Goal: Find specific page/section: Find specific page/section

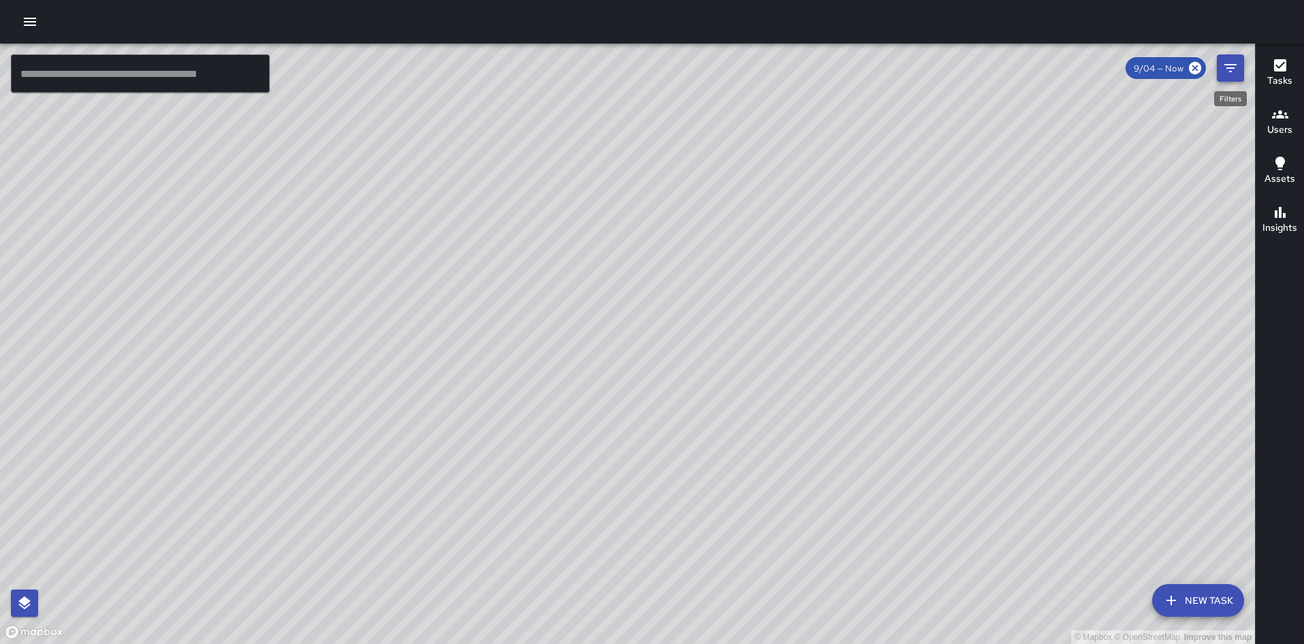
click at [1222, 69] on icon "Filters" at bounding box center [1230, 68] width 16 height 16
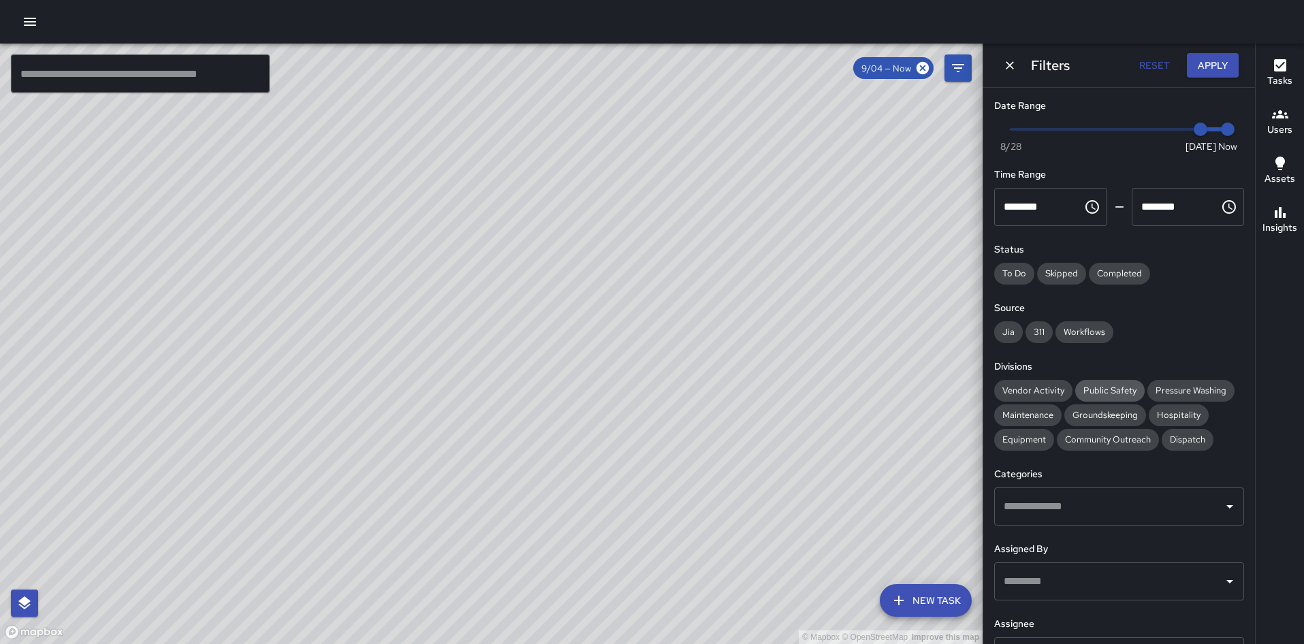
click at [1101, 385] on span "Public Safety" at bounding box center [1109, 391] width 69 height 12
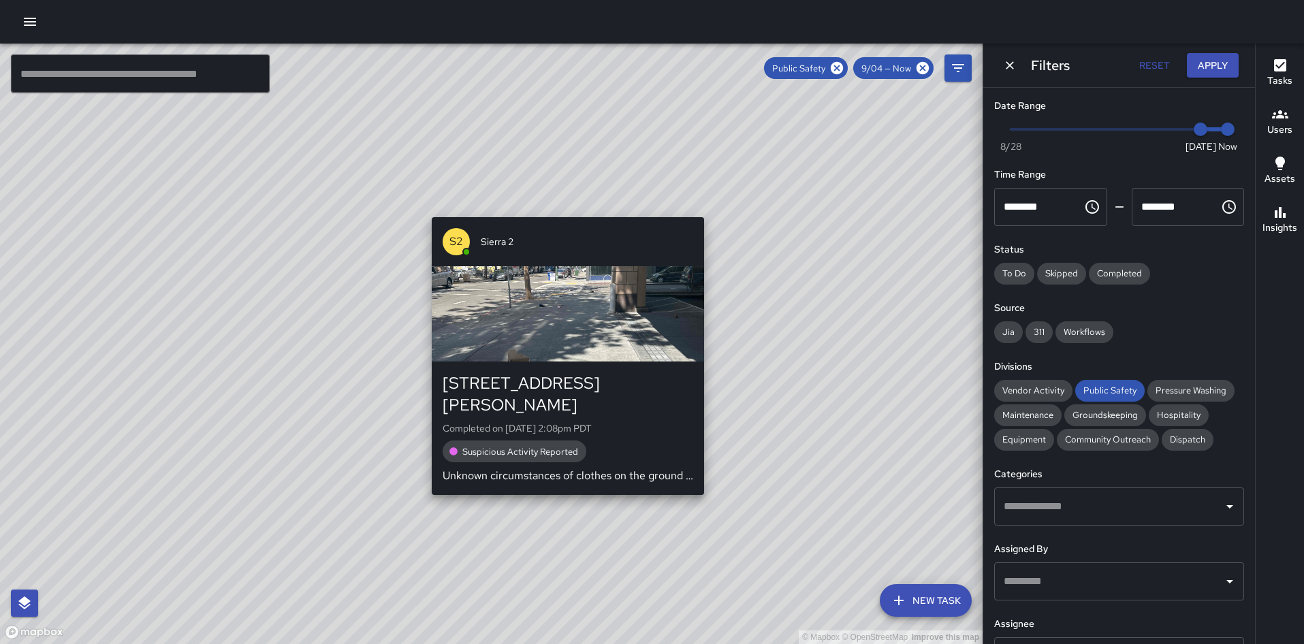
click at [579, 281] on div "button" at bounding box center [568, 313] width 272 height 95
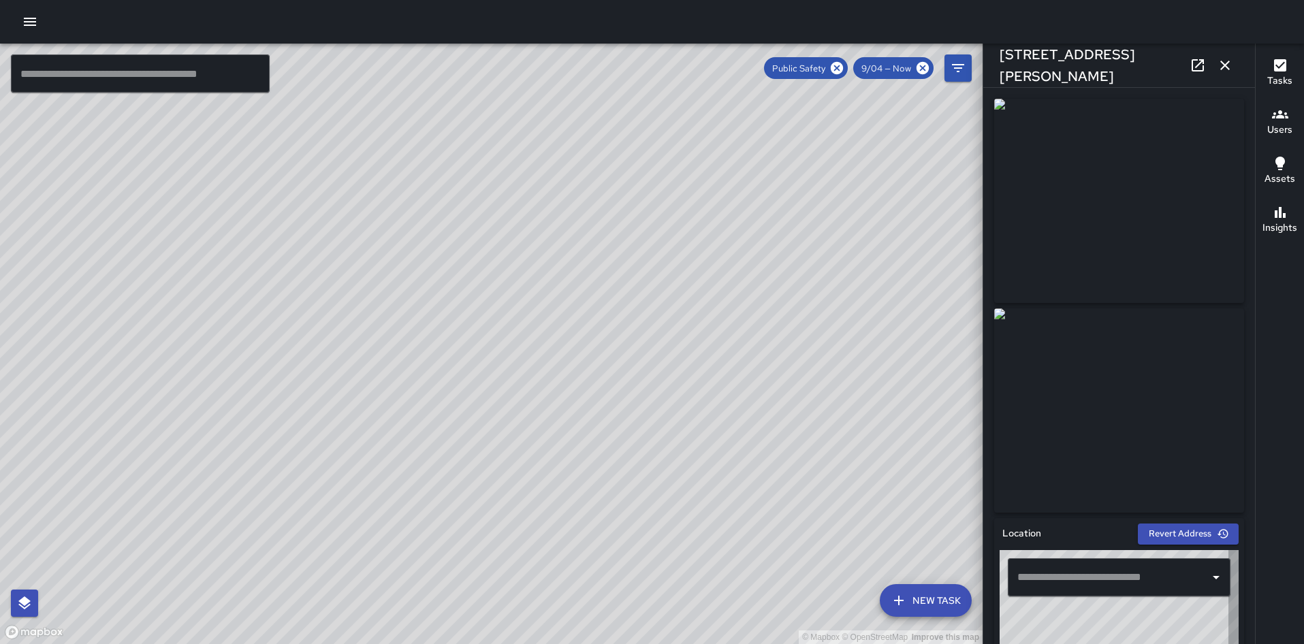
type input "**********"
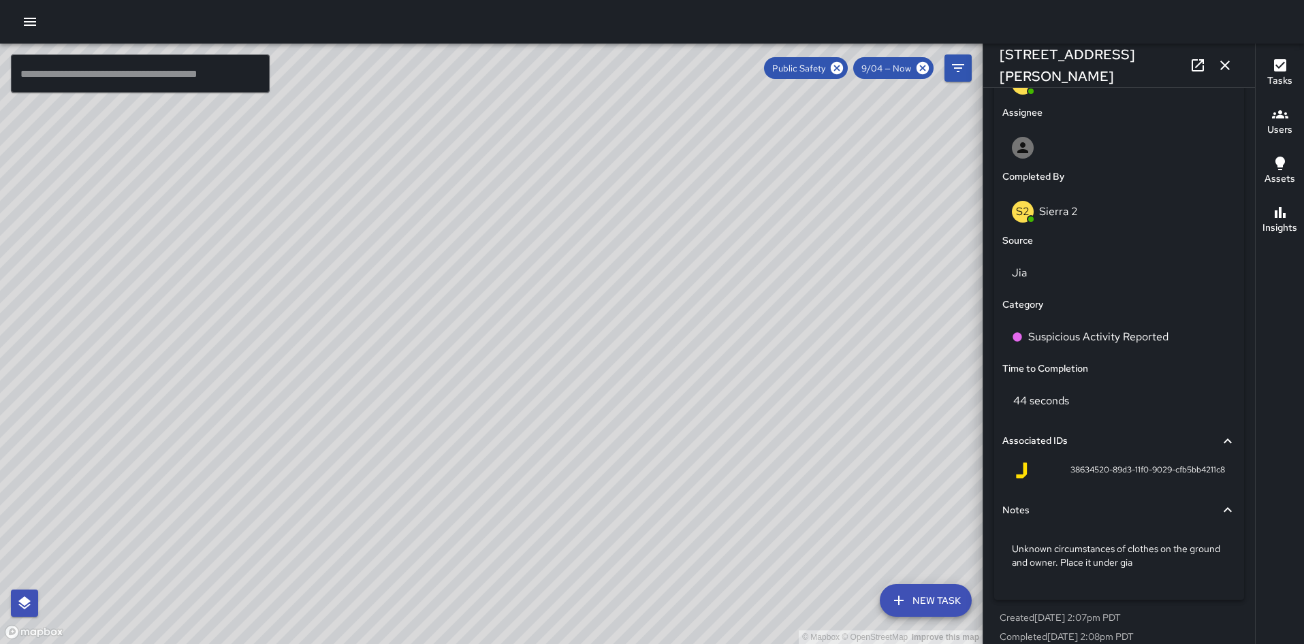
scroll to position [778, 0]
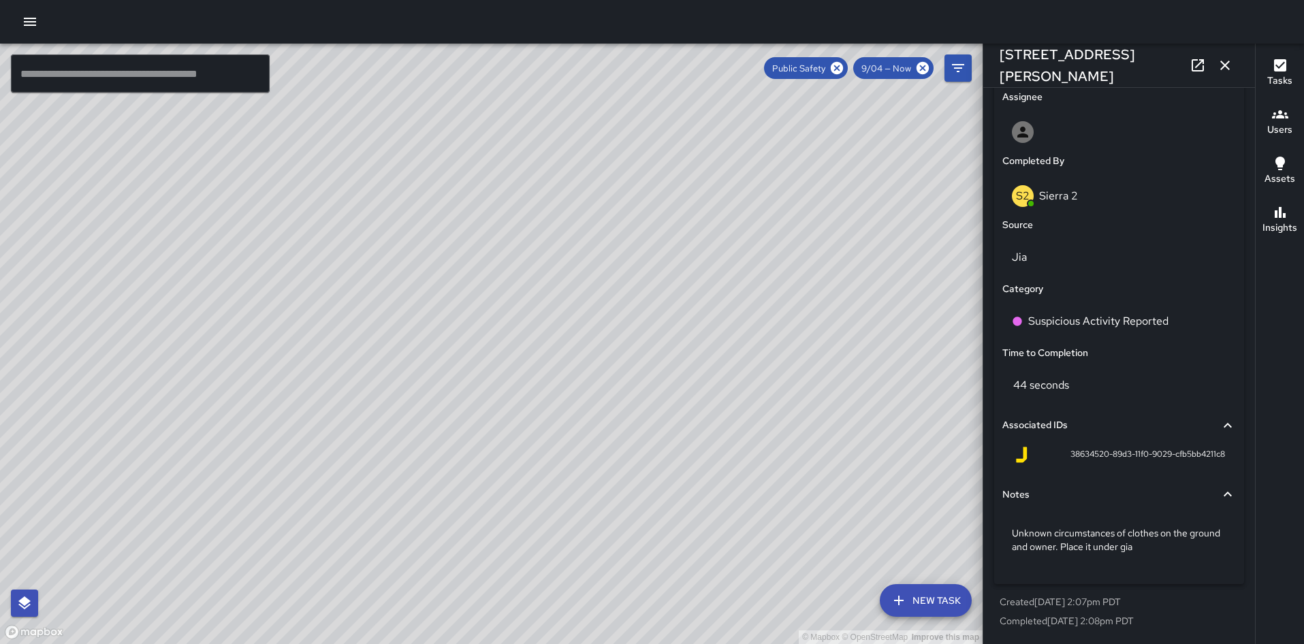
click at [1228, 69] on icon "button" at bounding box center [1225, 65] width 16 height 16
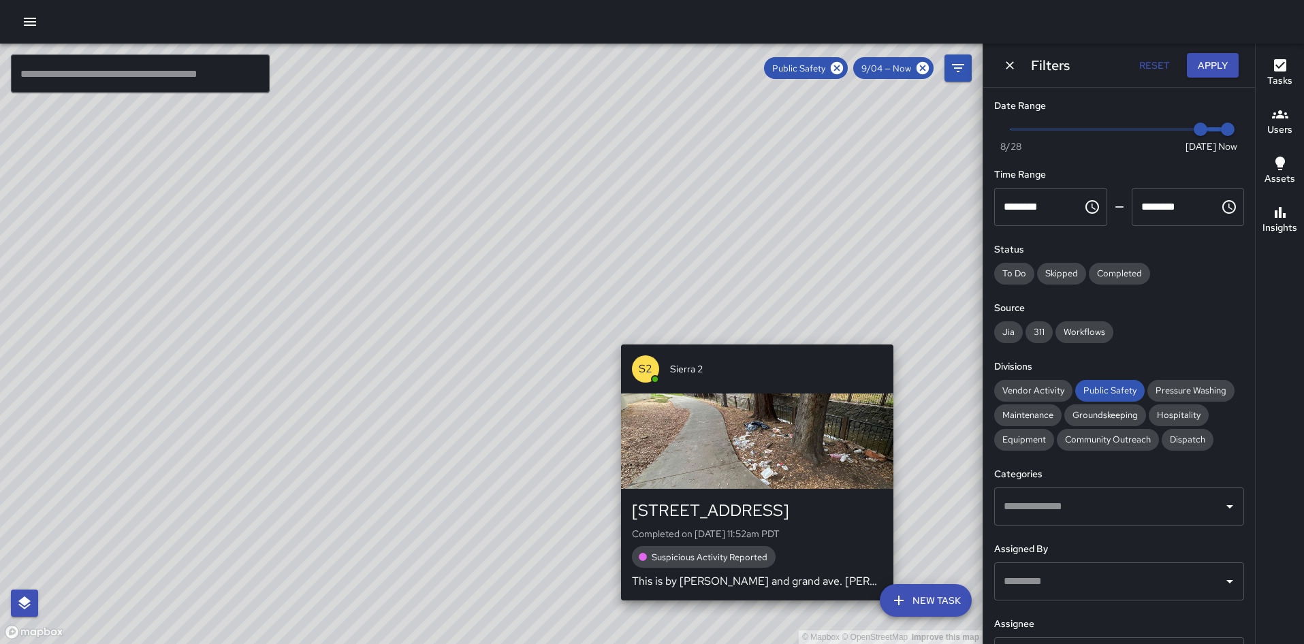
click at [896, 336] on div "© Mapbox © OpenStreetMap Improve this map S2 Sierra [GEOGRAPHIC_DATA][STREET_AD…" at bounding box center [491, 344] width 982 height 600
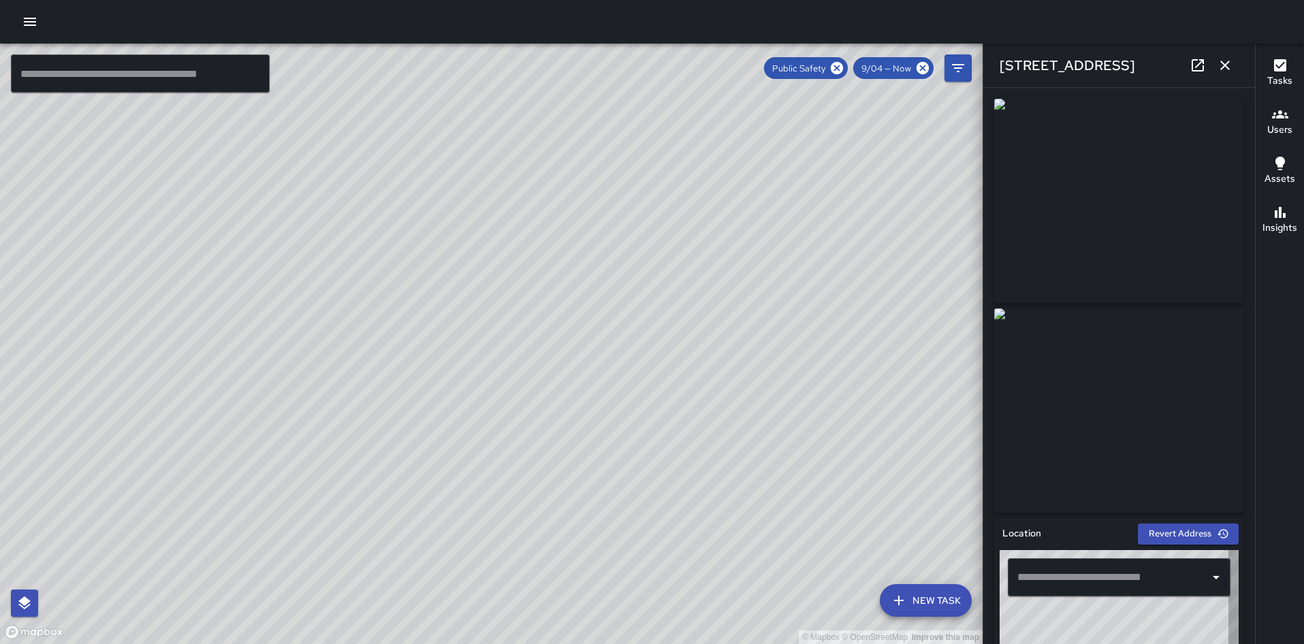
type input "**********"
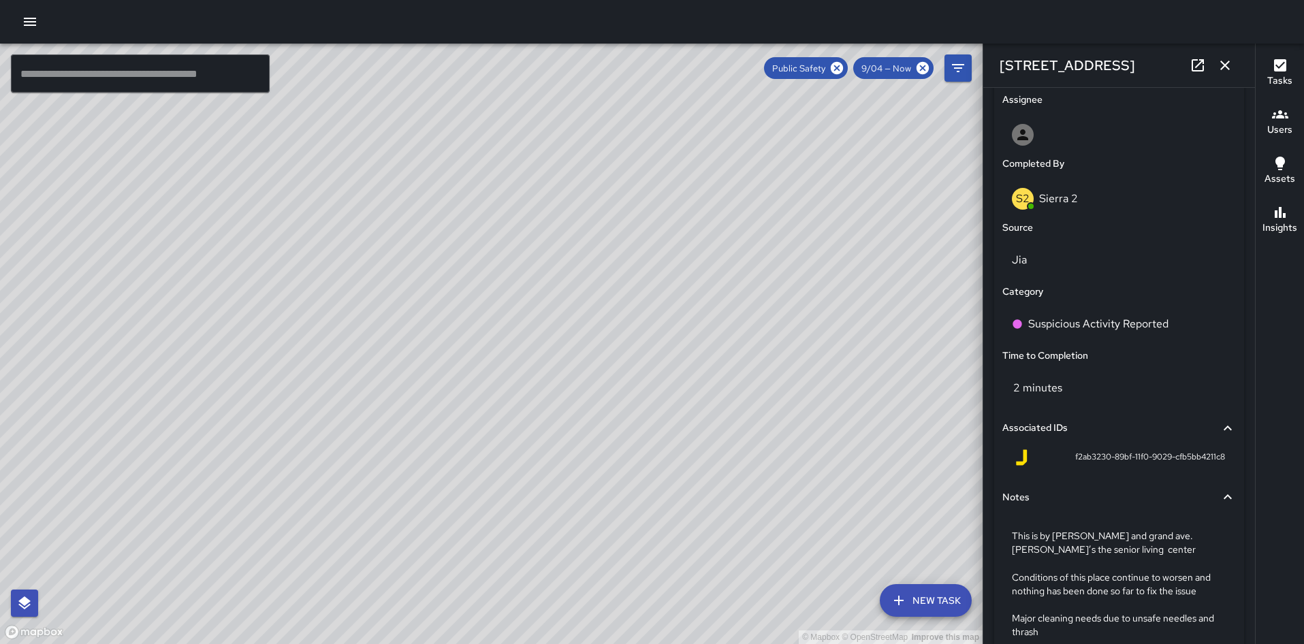
scroll to position [900, 0]
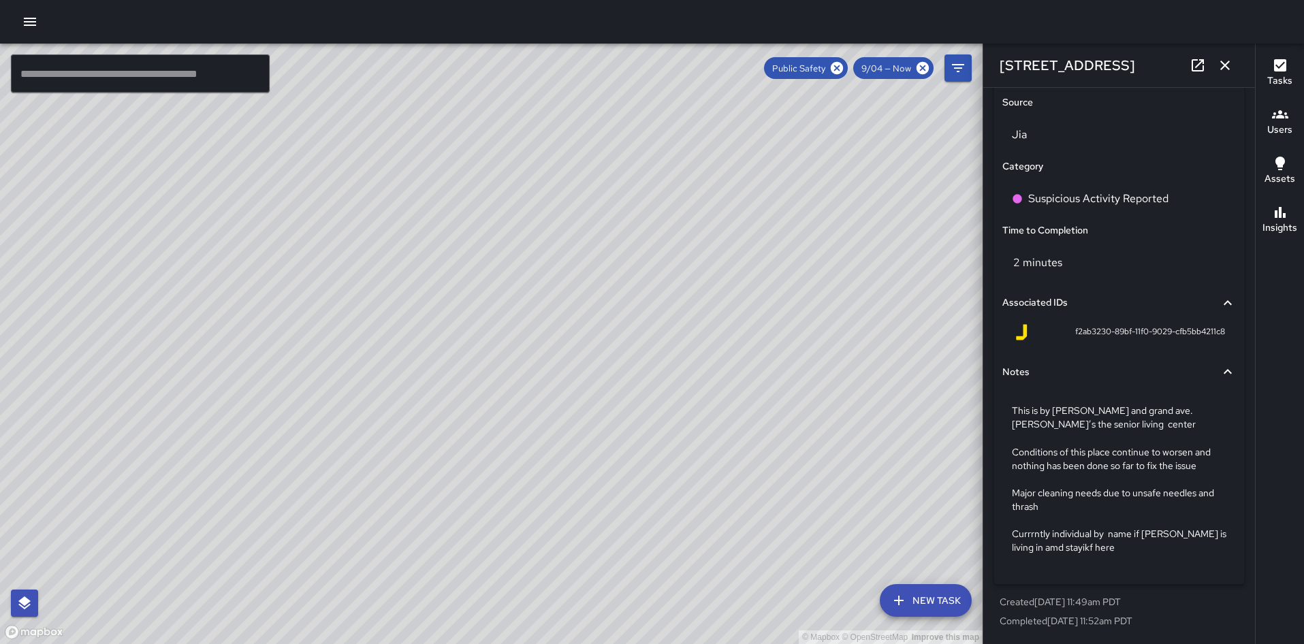
drag, startPoint x: 693, startPoint y: 291, endPoint x: 758, endPoint y: 240, distance: 82.9
click at [758, 240] on div "© Mapbox © OpenStreetMap Improve this map" at bounding box center [491, 344] width 982 height 600
drag, startPoint x: 475, startPoint y: 554, endPoint x: 636, endPoint y: 277, distance: 319.7
click at [636, 277] on div "© Mapbox © OpenStreetMap Improve this map" at bounding box center [491, 344] width 982 height 600
drag, startPoint x: 634, startPoint y: 284, endPoint x: 589, endPoint y: 447, distance: 168.8
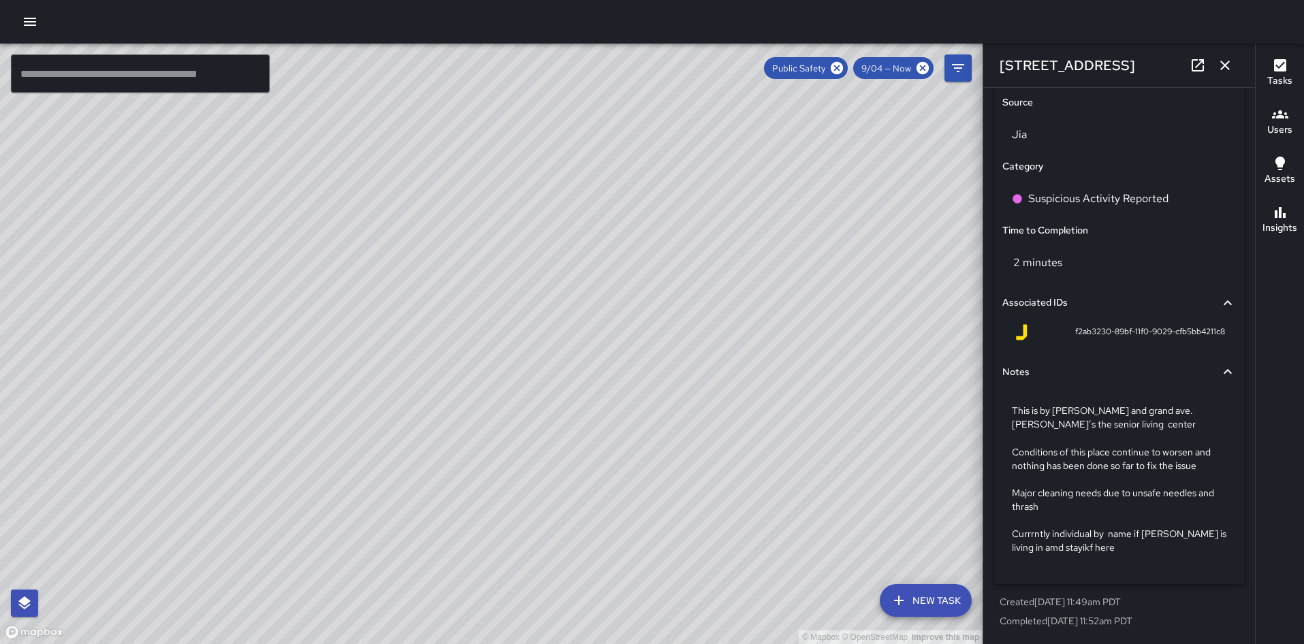
click at [589, 447] on div "© Mapbox © OpenStreetMap Improve this map" at bounding box center [491, 344] width 982 height 600
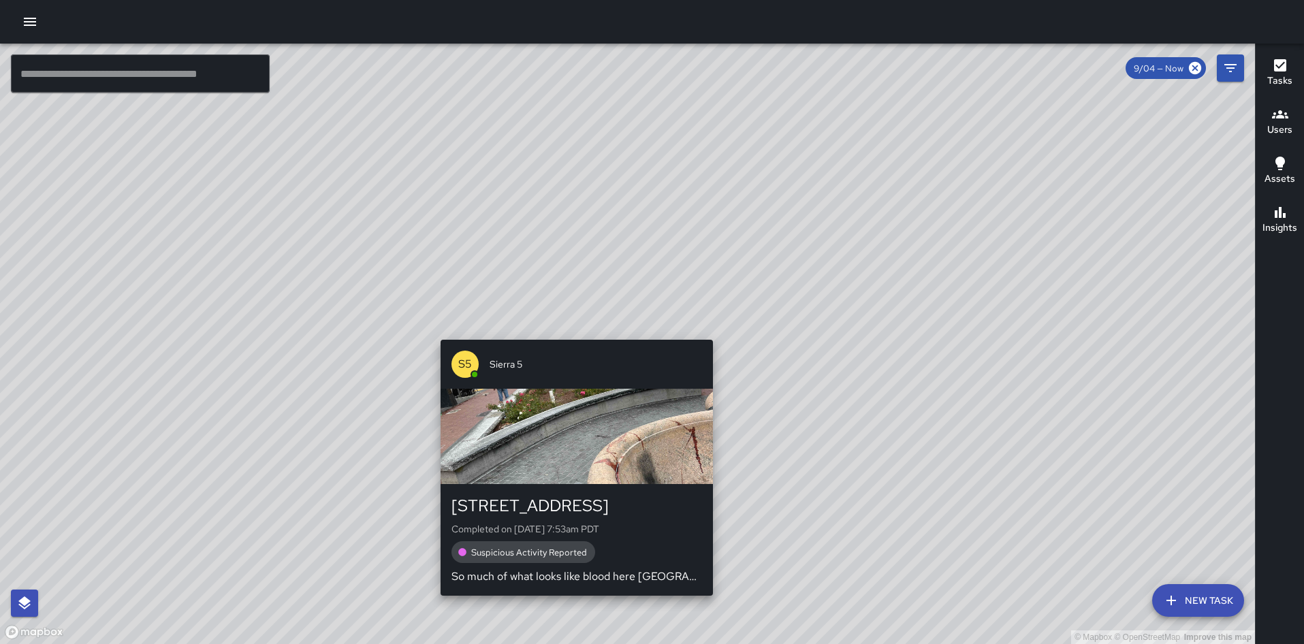
click at [571, 332] on div "© Mapbox © OpenStreetMap Improve this map S5 [GEOGRAPHIC_DATA] Completed on [DA…" at bounding box center [627, 344] width 1255 height 600
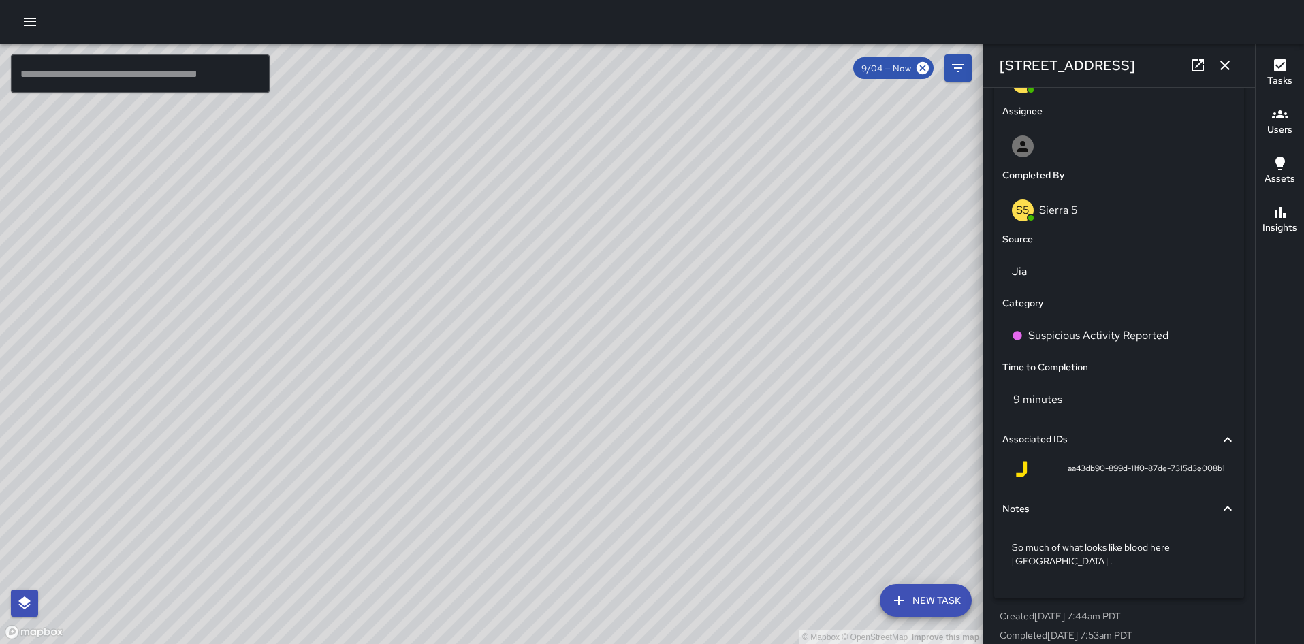
scroll to position [778, 0]
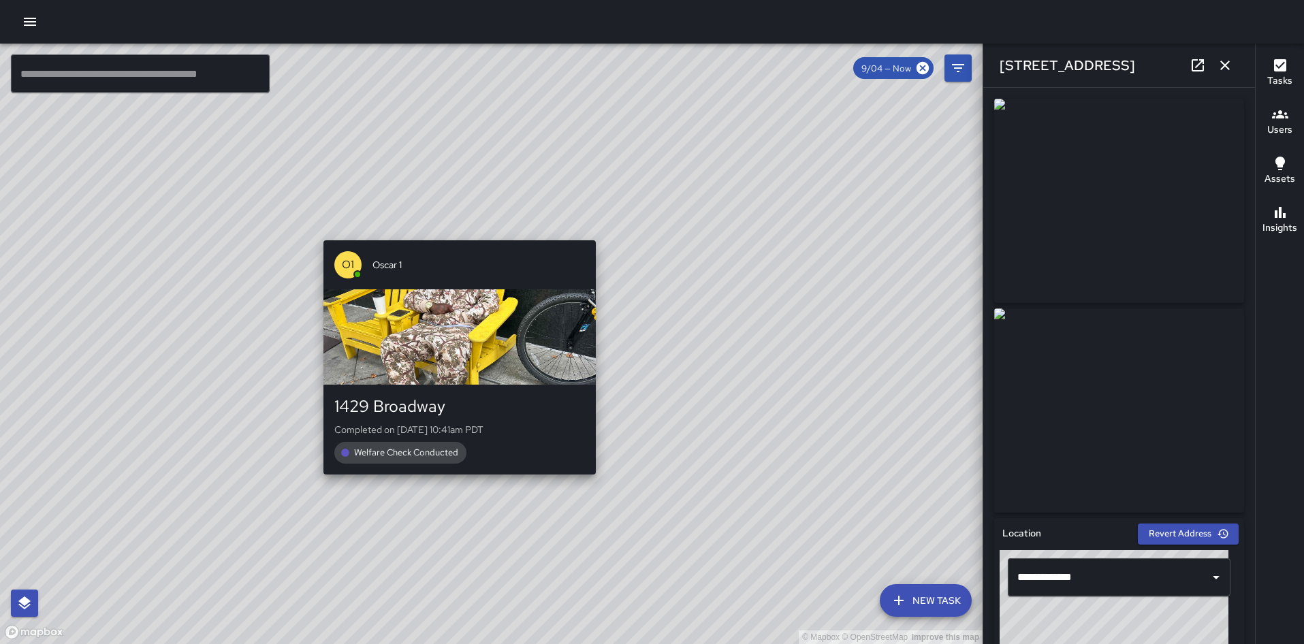
click at [453, 482] on div "© Mapbox © OpenStreetMap Improve this map O1 Oscar 1 1429 Broadway Completed on…" at bounding box center [491, 344] width 982 height 600
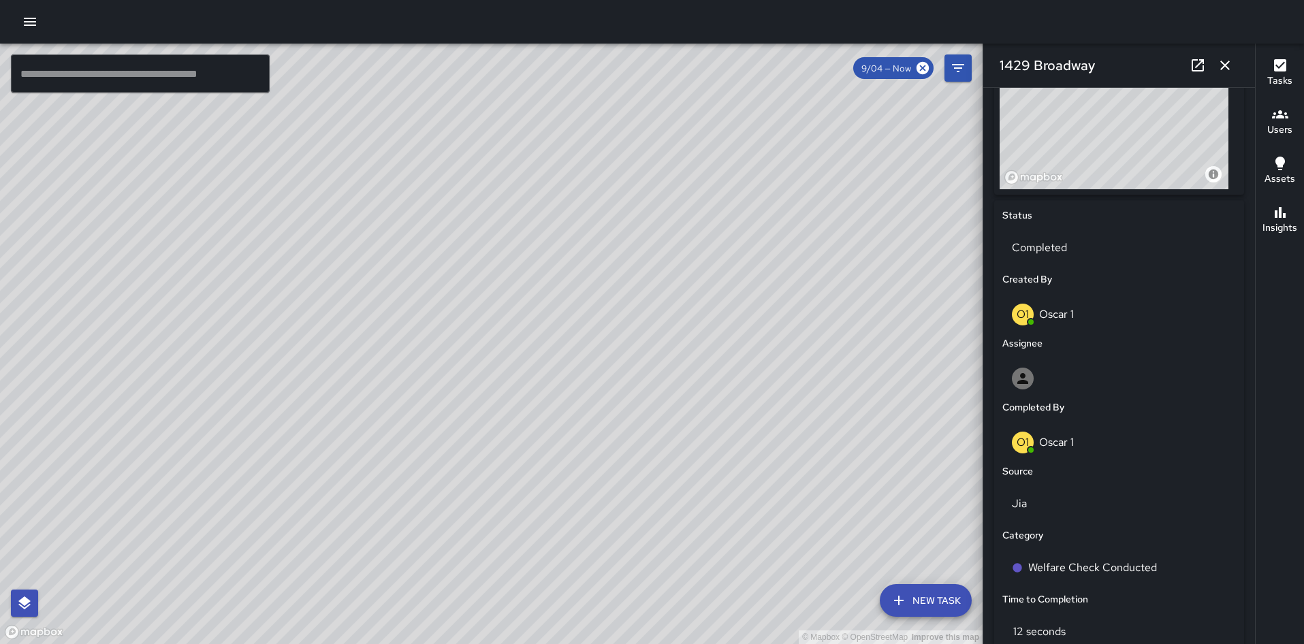
scroll to position [764, 0]
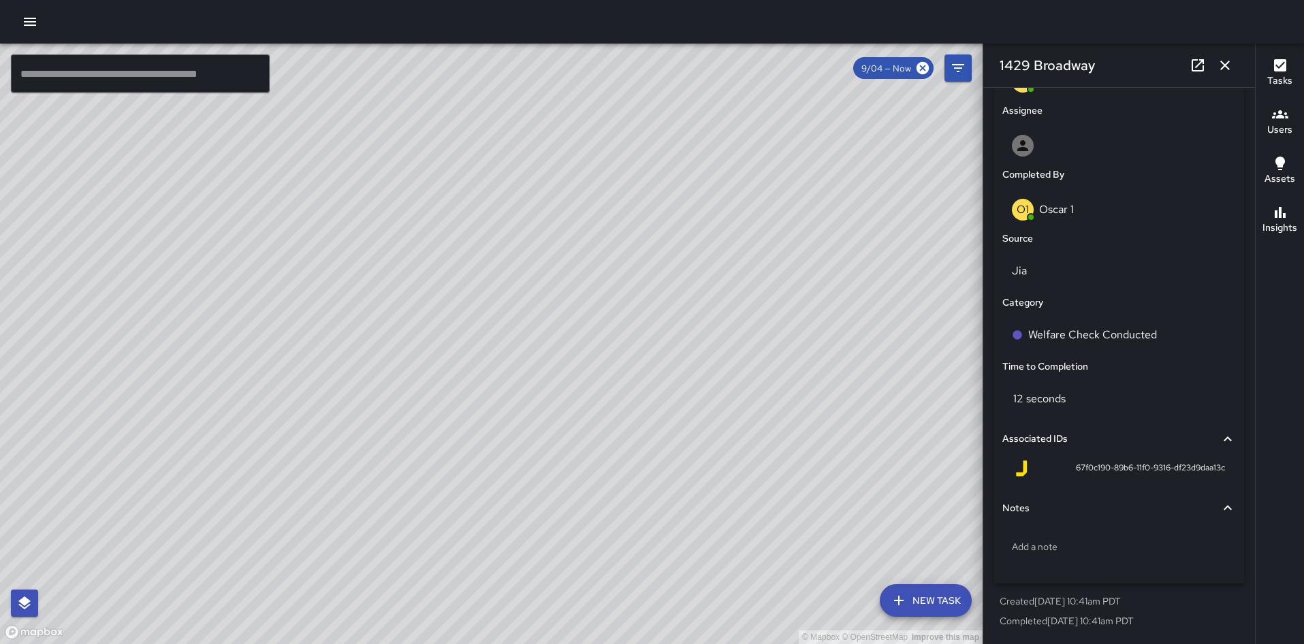
drag, startPoint x: 656, startPoint y: 208, endPoint x: 554, endPoint y: 363, distance: 185.6
click at [554, 363] on div "© Mapbox © OpenStreetMap Improve this map" at bounding box center [491, 344] width 982 height 600
drag, startPoint x: 653, startPoint y: 207, endPoint x: 589, endPoint y: 357, distance: 163.5
click at [589, 357] on div "© Mapbox © OpenStreetMap Improve this map" at bounding box center [491, 344] width 982 height 600
drag, startPoint x: 641, startPoint y: 249, endPoint x: 624, endPoint y: 308, distance: 61.6
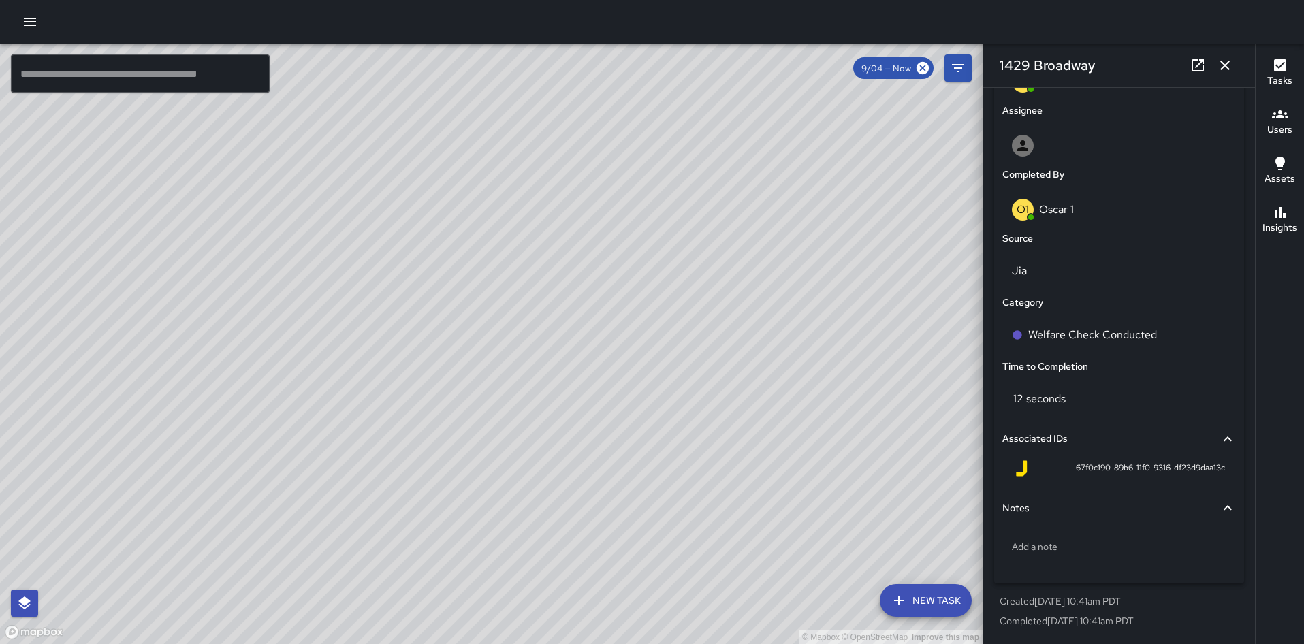
click at [624, 308] on div "© Mapbox © OpenStreetMap Improve this map" at bounding box center [491, 344] width 982 height 600
drag, startPoint x: 673, startPoint y: 251, endPoint x: 659, endPoint y: 353, distance: 103.0
click at [659, 353] on div "© Mapbox © OpenStreetMap Improve this map" at bounding box center [491, 344] width 982 height 600
